Goal: Task Accomplishment & Management: Use online tool/utility

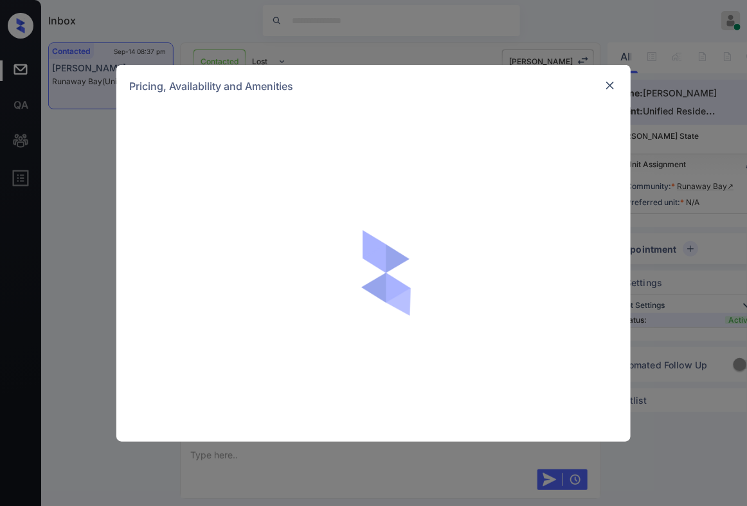
scroll to position [2028, 0]
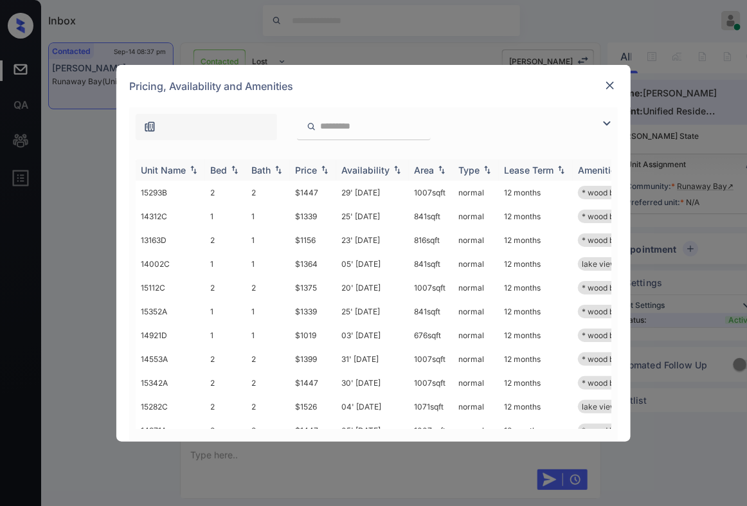
click at [328, 166] on img at bounding box center [324, 169] width 13 height 9
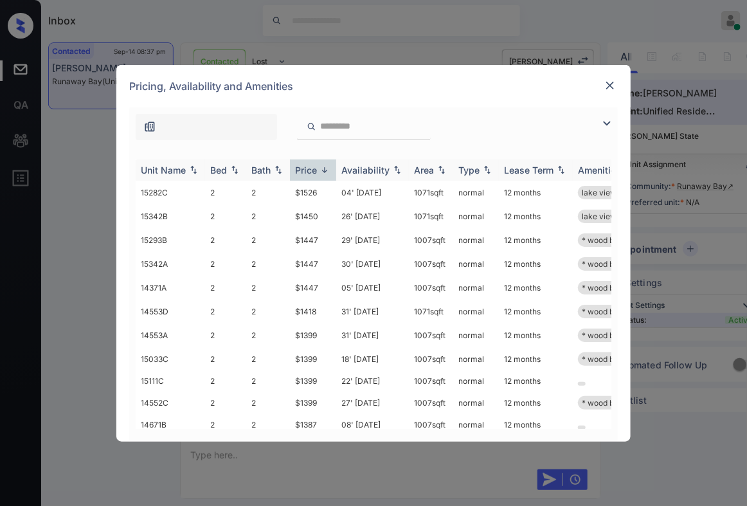
click at [328, 166] on img at bounding box center [324, 170] width 13 height 10
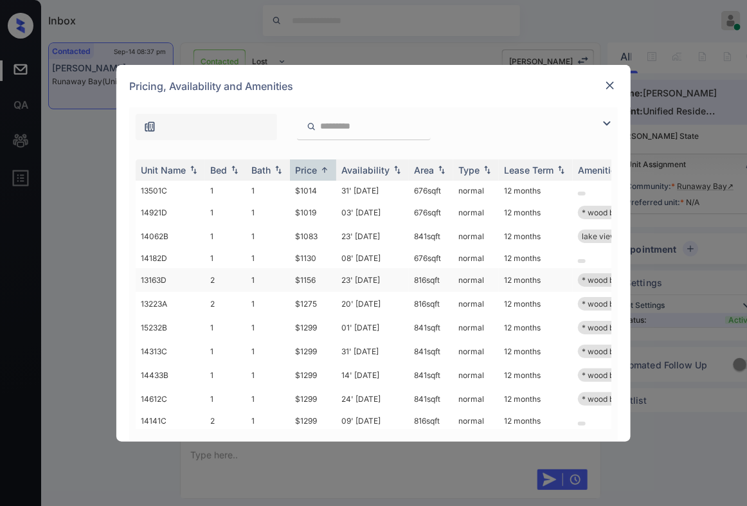
click at [314, 272] on td "$1156" at bounding box center [313, 280] width 46 height 24
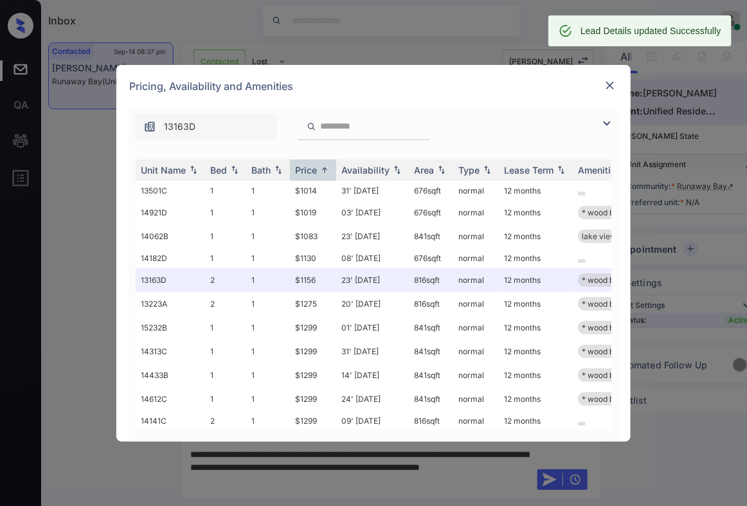
click at [615, 82] on img at bounding box center [610, 85] width 13 height 13
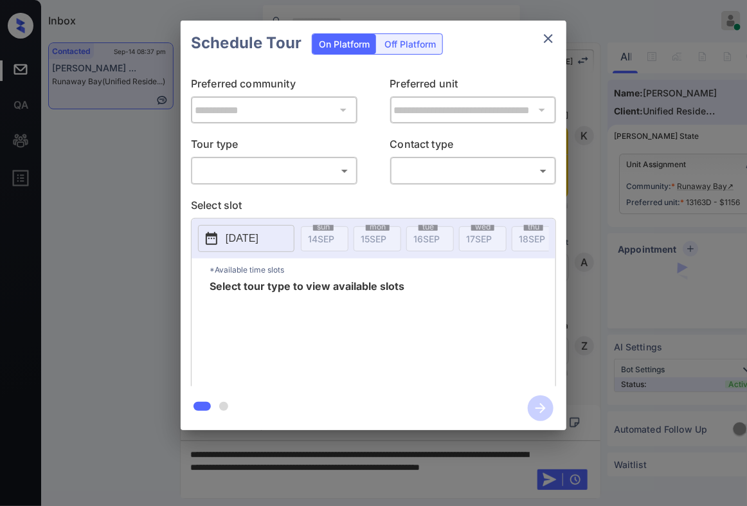
scroll to position [3154, 0]
click at [256, 158] on div "​ ​" at bounding box center [274, 171] width 167 height 28
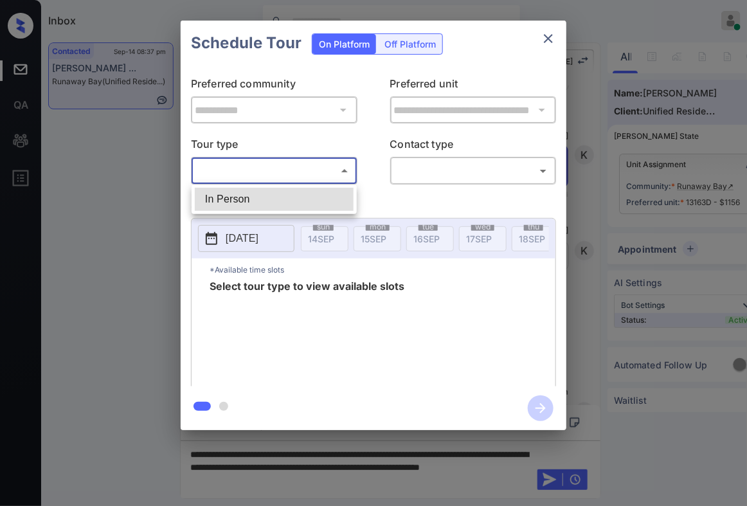
click at [256, 165] on body "Inbox Caroline Dacanay Online Set yourself offline Set yourself on break Profil…" at bounding box center [373, 253] width 747 height 506
click at [265, 190] on li "In Person" at bounding box center [274, 199] width 159 height 23
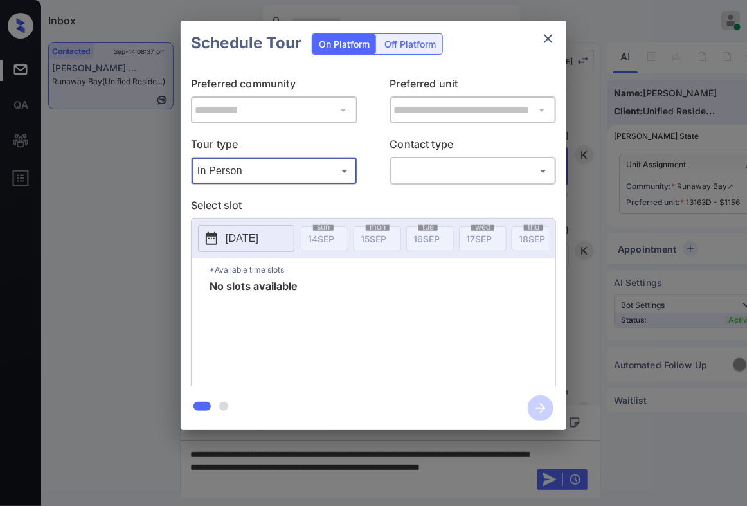
type input "********"
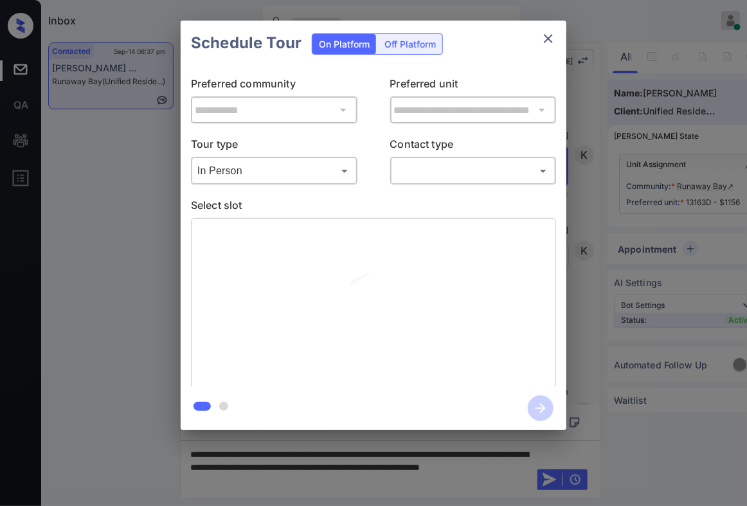
click at [440, 158] on div "​ ​" at bounding box center [473, 171] width 167 height 28
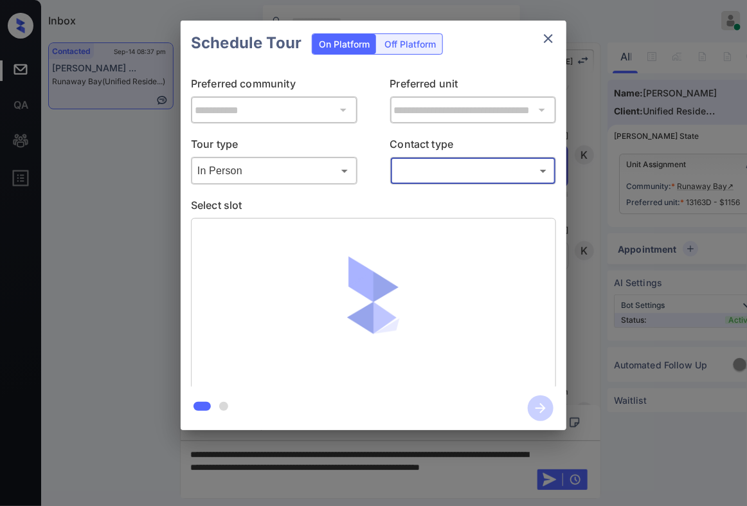
click at [439, 163] on body "Inbox Caroline Dacanay Online Set yourself offline Set yourself on break Profil…" at bounding box center [373, 253] width 747 height 506
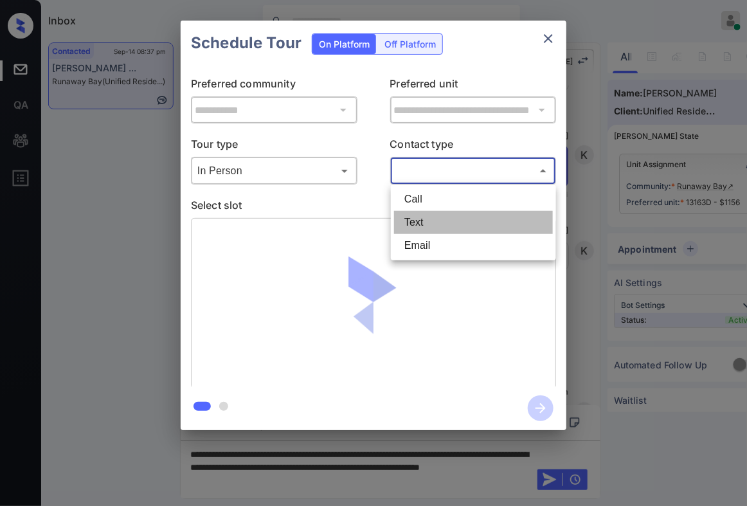
click at [433, 213] on li "Text" at bounding box center [473, 222] width 159 height 23
type input "****"
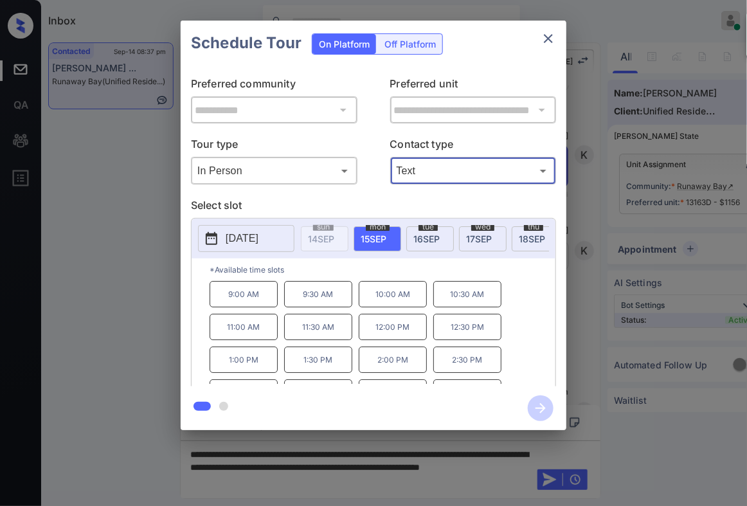
click at [620, 323] on div "**********" at bounding box center [373, 225] width 747 height 451
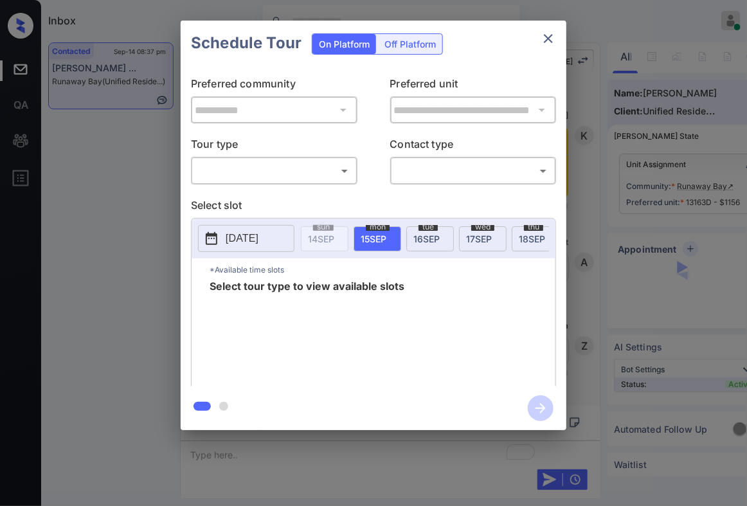
scroll to position [3154, 0]
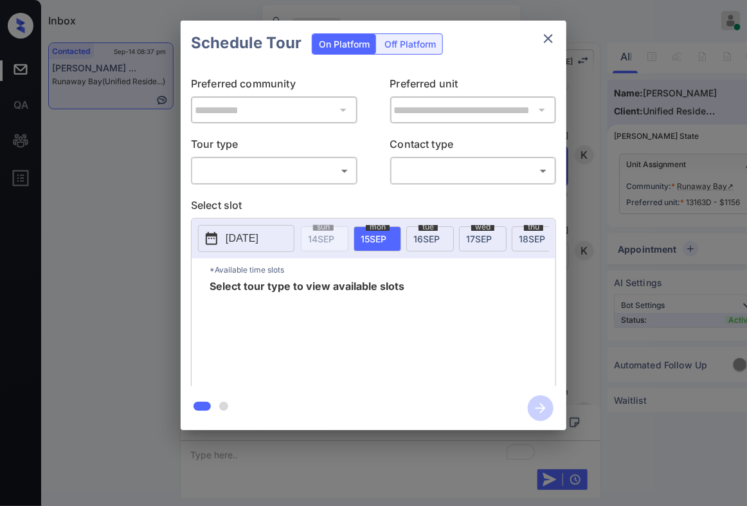
click at [249, 164] on body "Inbox Caroline Dacanay Online Set yourself offline Set yourself on break Profil…" at bounding box center [373, 253] width 747 height 506
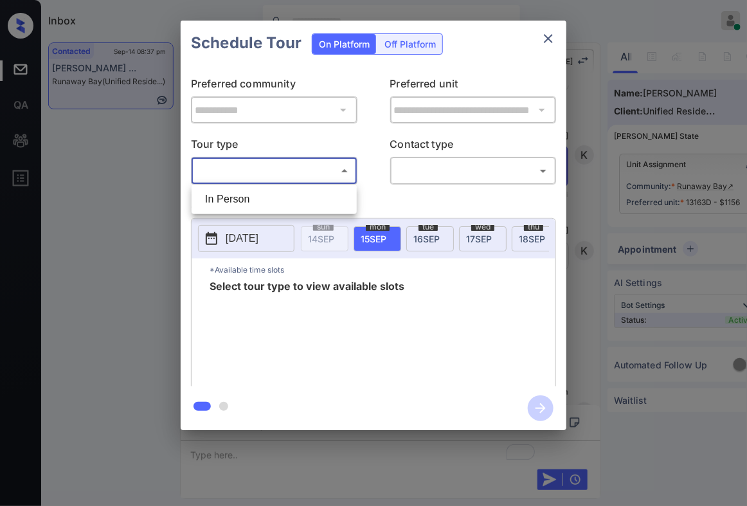
drag, startPoint x: 262, startPoint y: 203, endPoint x: 314, endPoint y: 197, distance: 52.3
click at [263, 203] on li "In Person" at bounding box center [274, 199] width 159 height 23
type input "********"
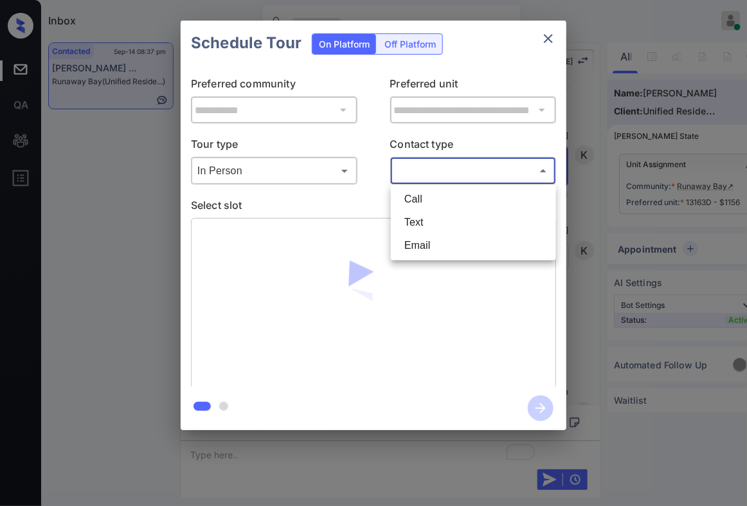
click at [409, 164] on body "Inbox Caroline Dacanay Online Set yourself offline Set yourself on break Profil…" at bounding box center [373, 253] width 747 height 506
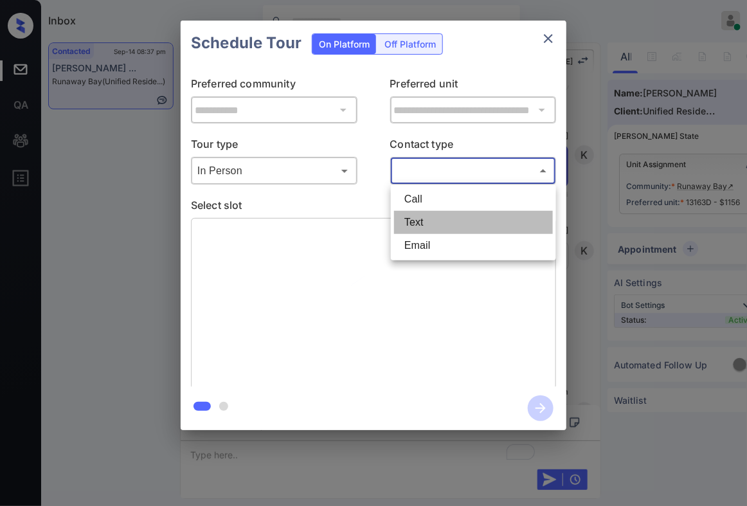
click at [421, 225] on li "Text" at bounding box center [473, 222] width 159 height 23
type input "****"
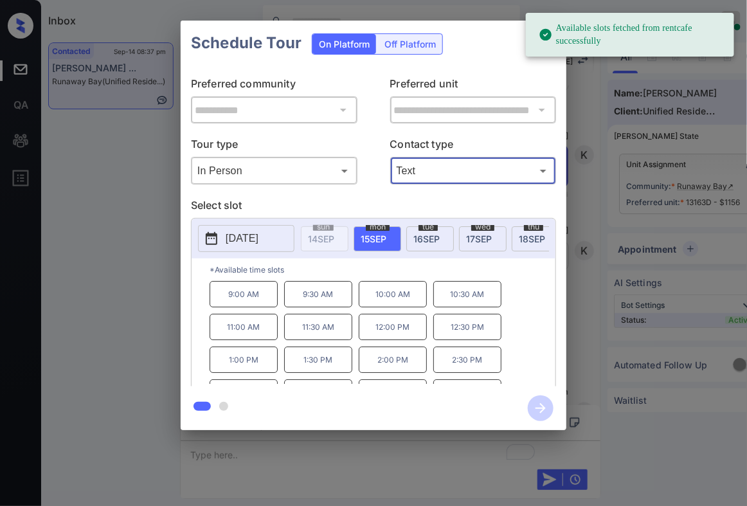
drag, startPoint x: 392, startPoint y: 342, endPoint x: 422, endPoint y: 346, distance: 30.5
click at [395, 340] on p "12:00 PM" at bounding box center [393, 327] width 68 height 26
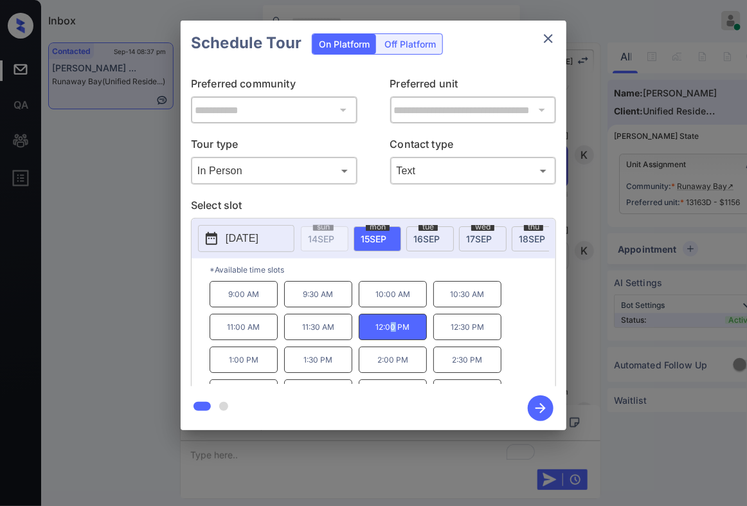
click at [545, 401] on icon "button" at bounding box center [541, 408] width 26 height 26
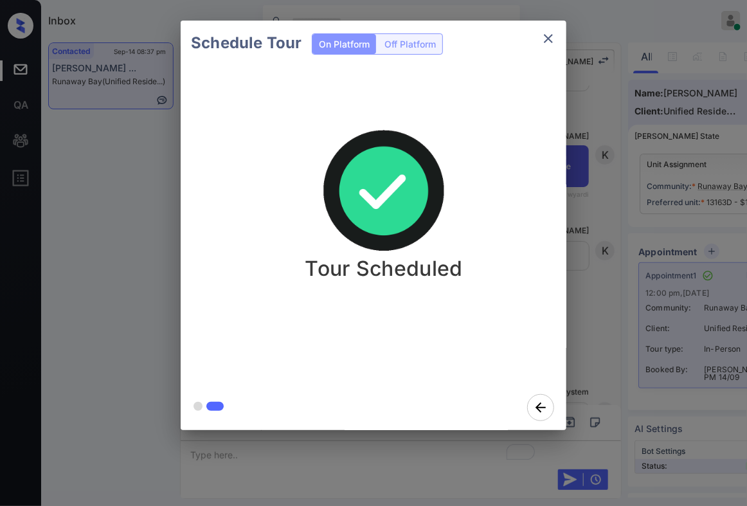
click at [574, 356] on div "Schedule Tour On Platform Off Platform Tour Scheduled" at bounding box center [373, 225] width 747 height 451
